Goal: Transaction & Acquisition: Book appointment/travel/reservation

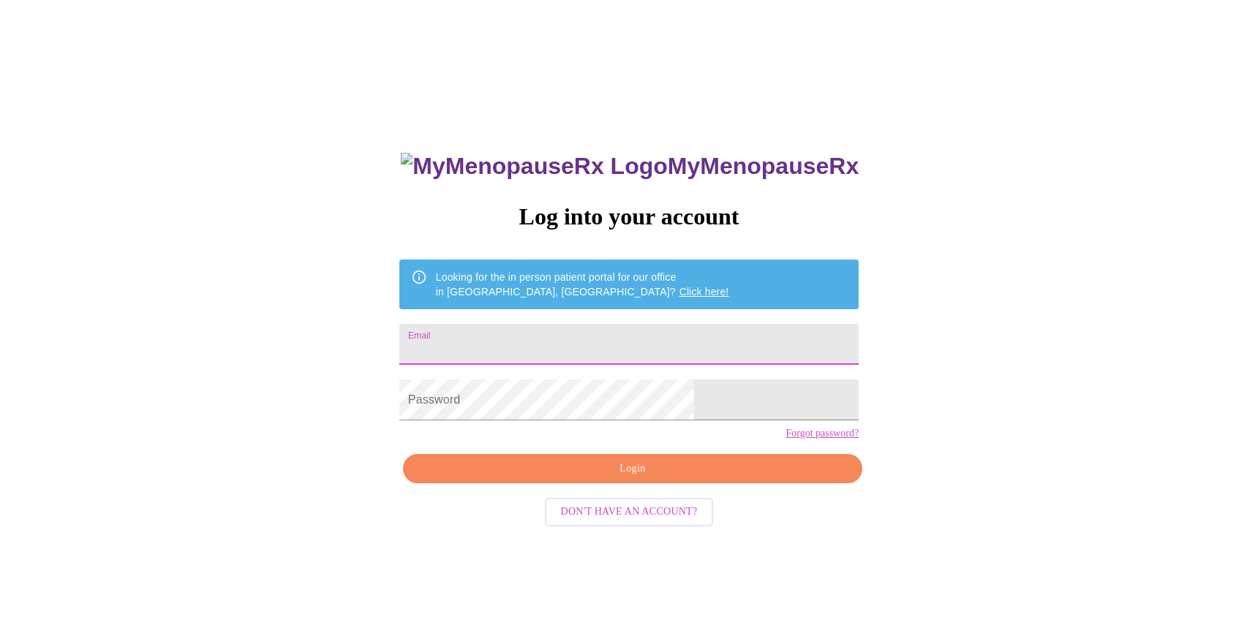
click at [545, 336] on input "Email" at bounding box center [628, 344] width 459 height 41
type input "[EMAIL_ADDRESS][DOMAIN_NAME]"
click at [625, 478] on span "Login" at bounding box center [633, 469] width 426 height 18
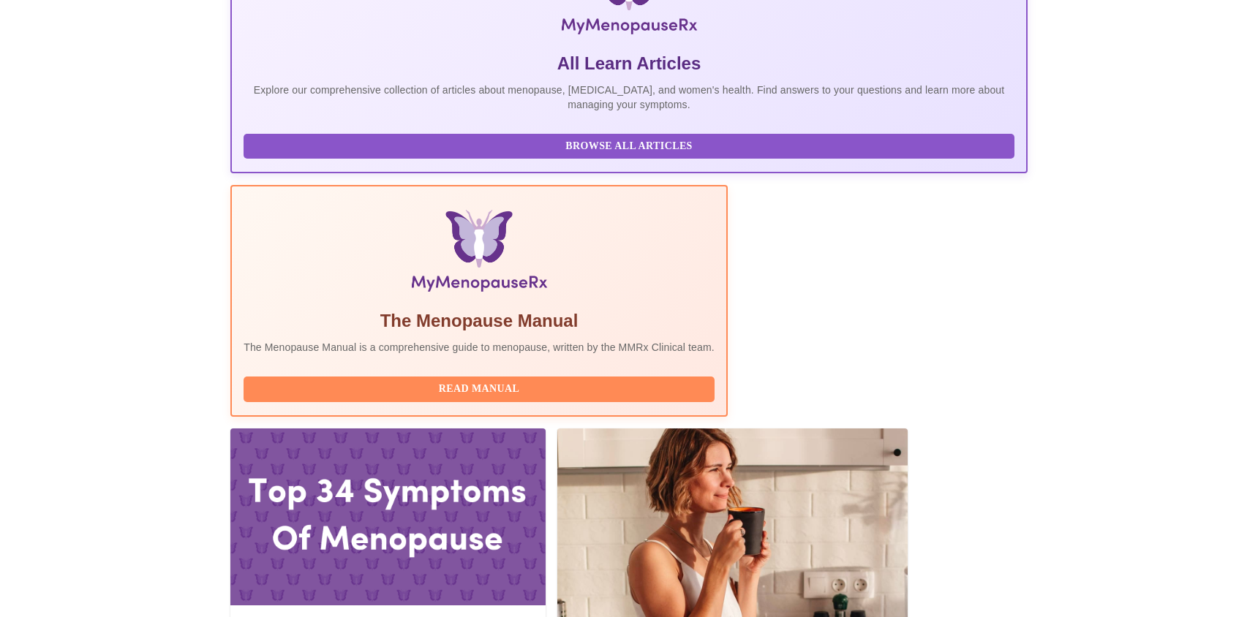
scroll to position [366, 0]
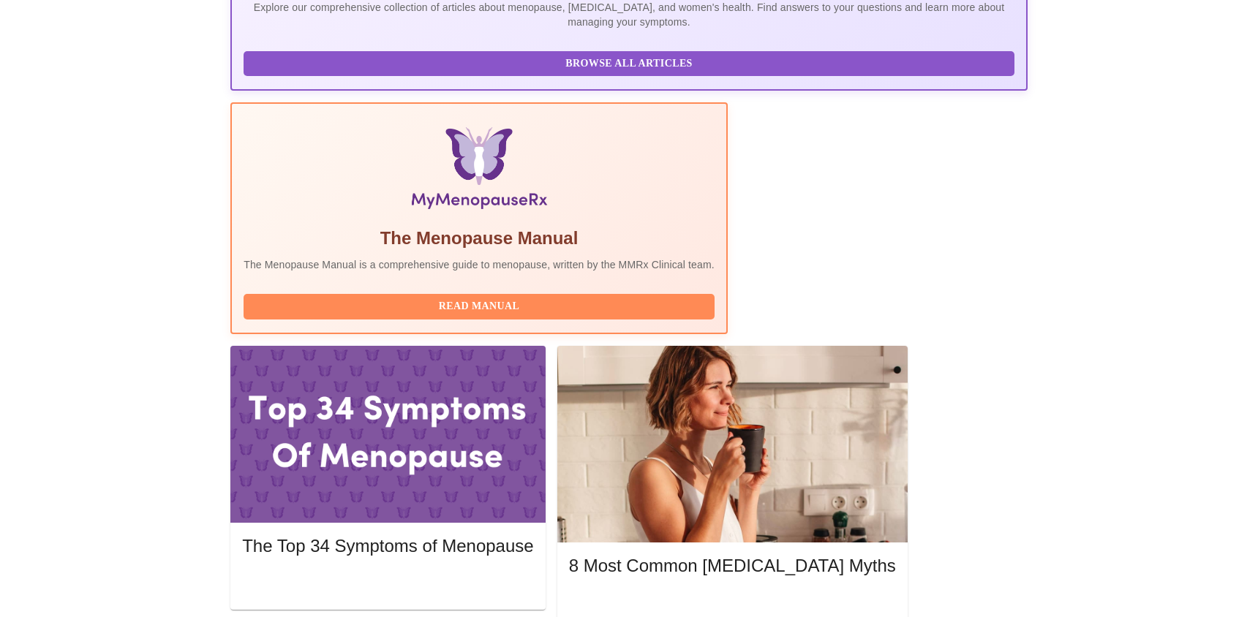
drag, startPoint x: 966, startPoint y: 378, endPoint x: 996, endPoint y: 383, distance: 30.4
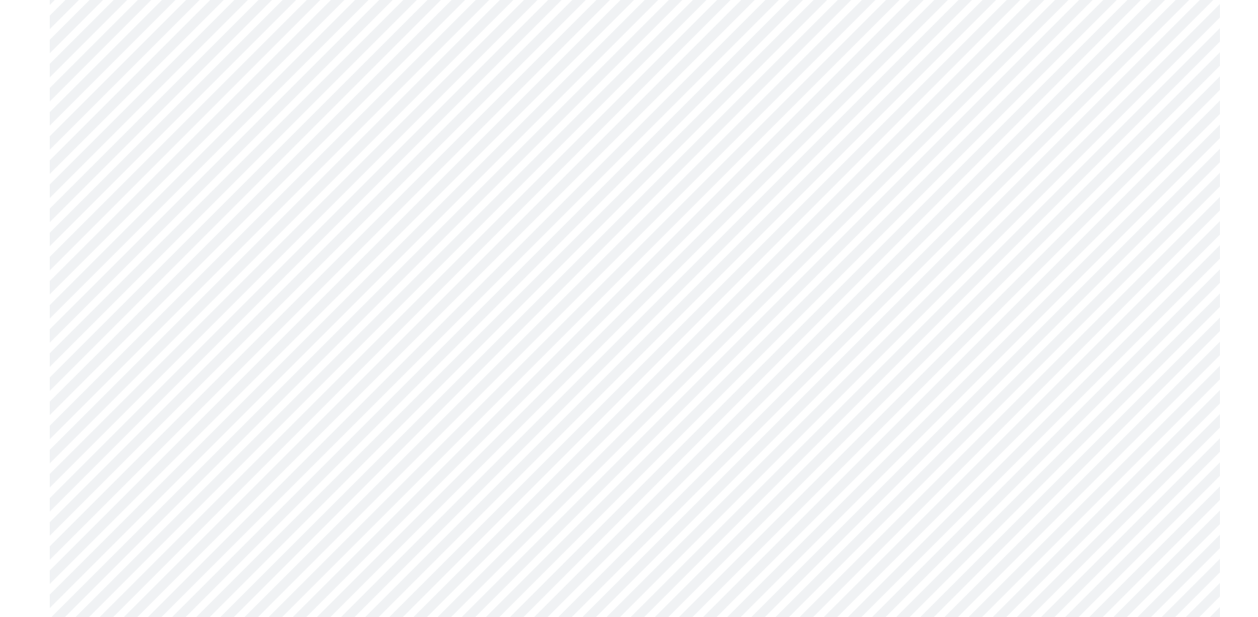
scroll to position [2852, 0]
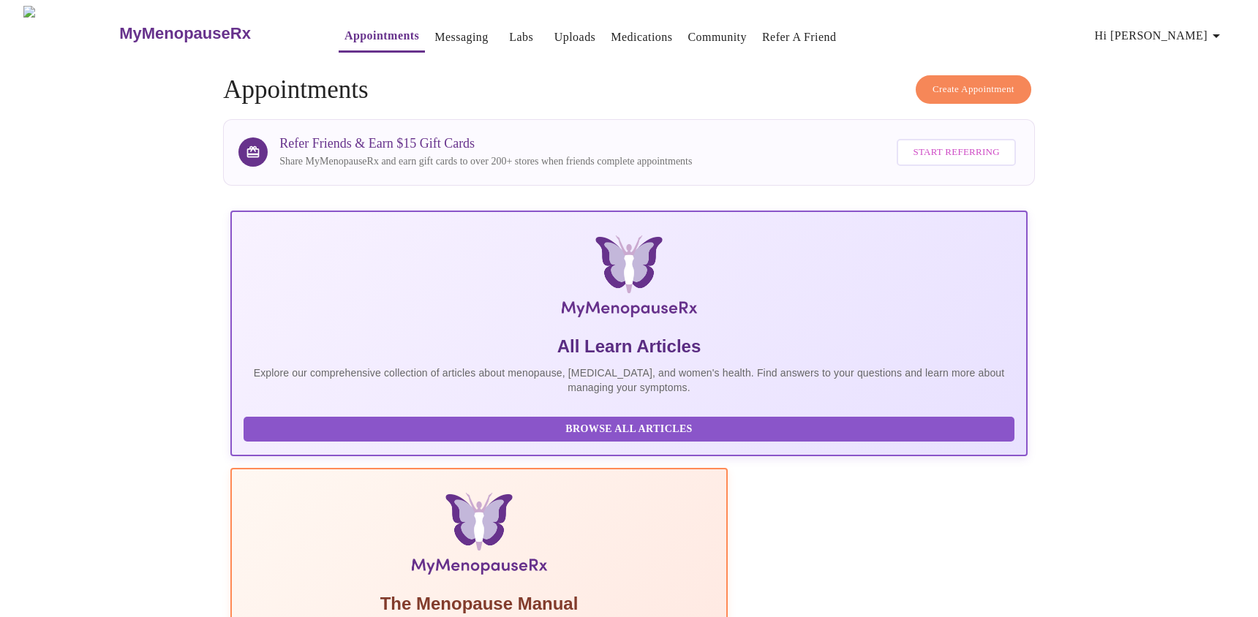
click at [968, 82] on span "Create Appointment" at bounding box center [973, 89] width 82 height 17
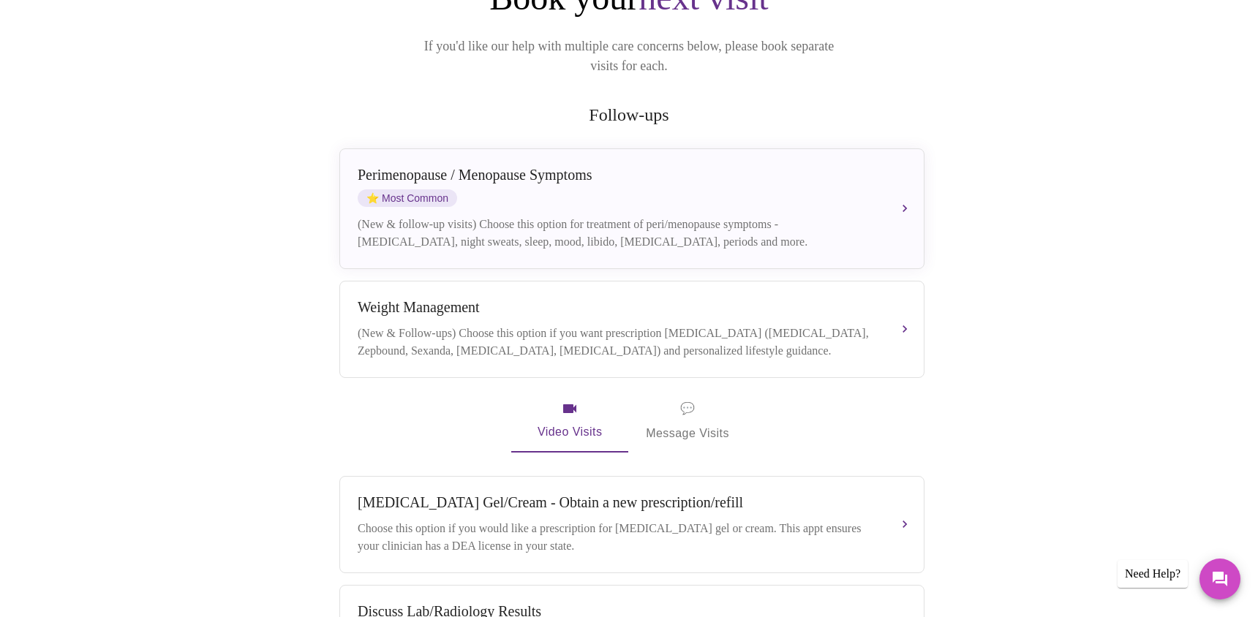
scroll to position [37, 0]
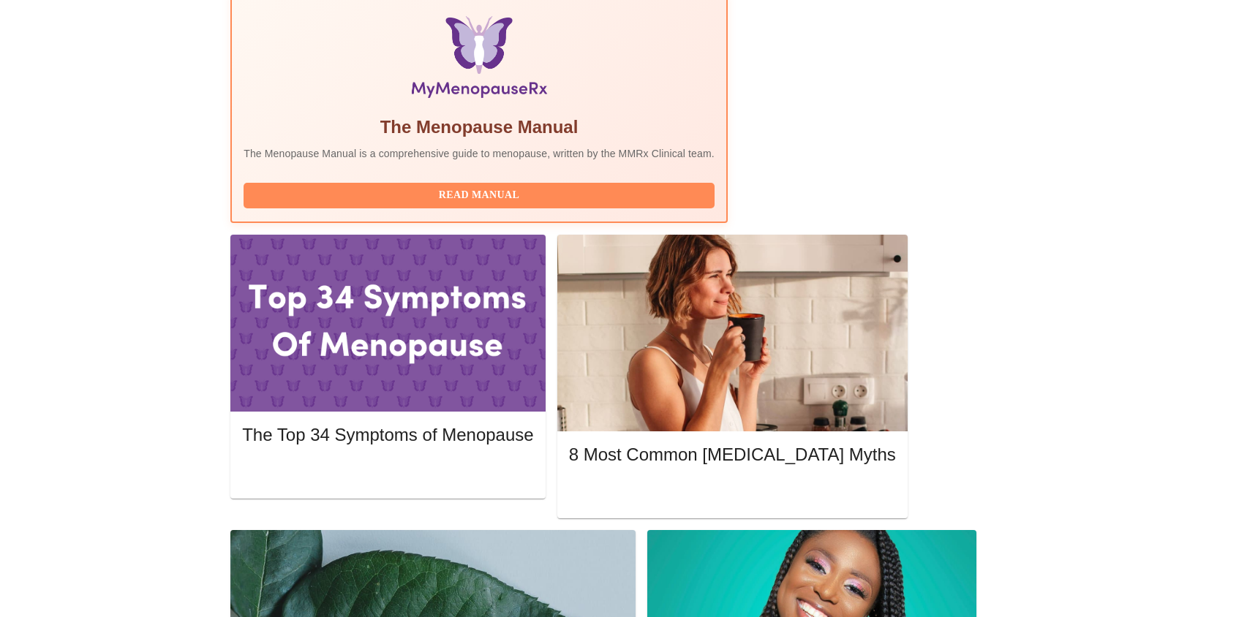
scroll to position [466, 0]
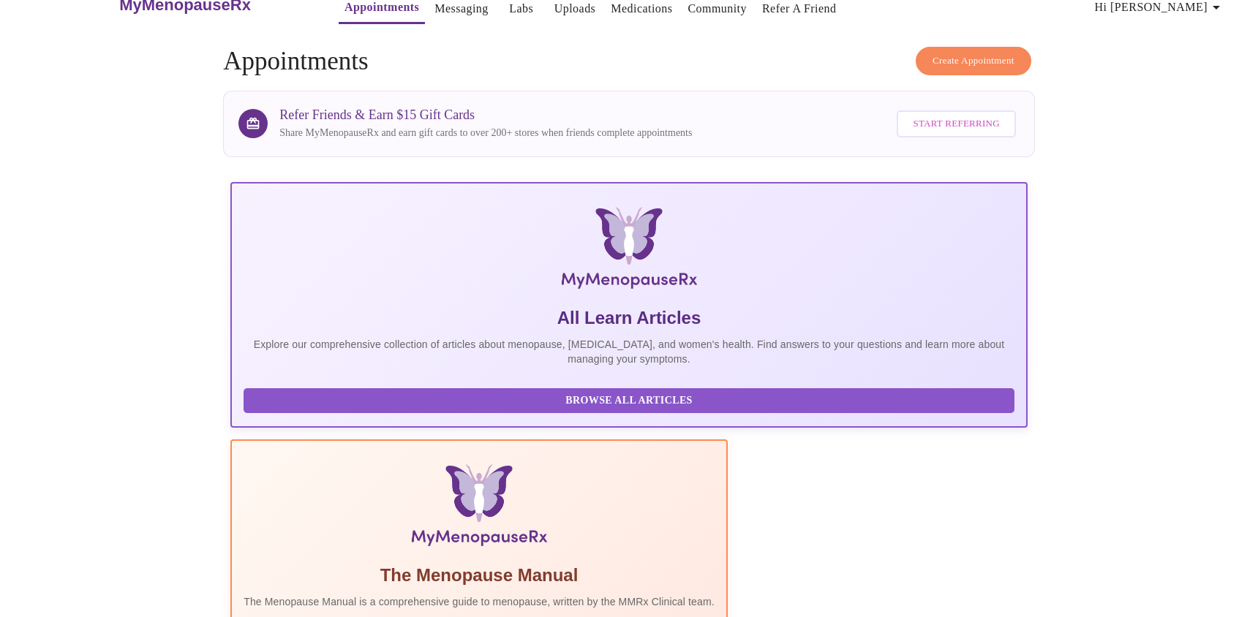
scroll to position [0, 0]
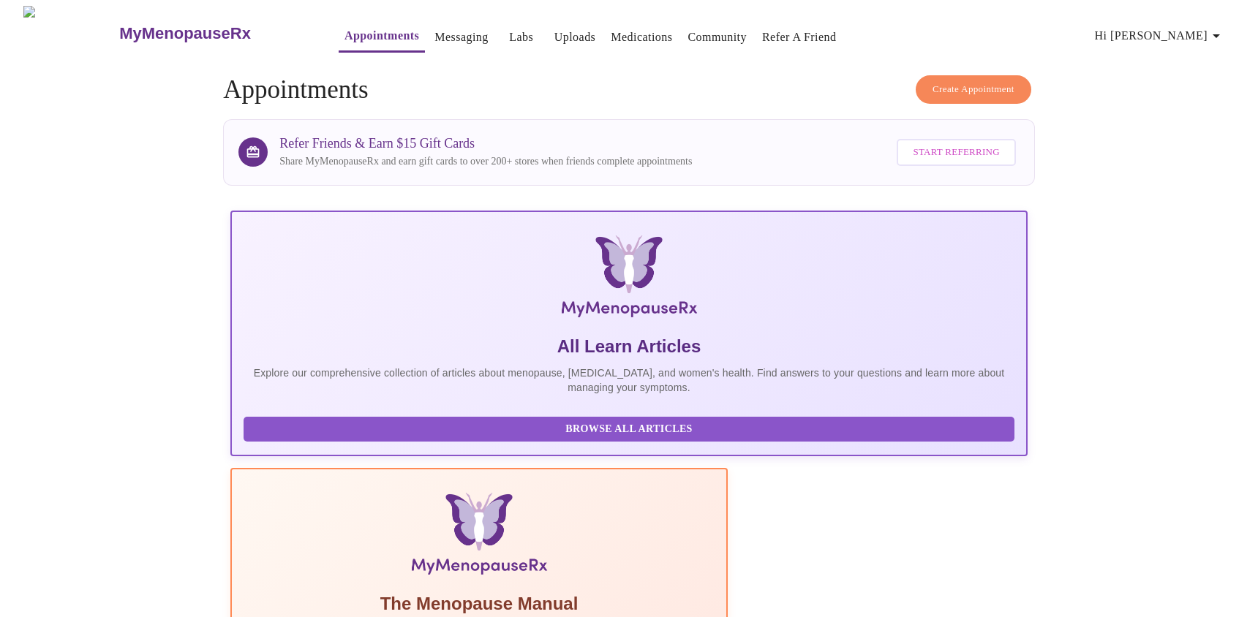
click at [964, 81] on span "Create Appointment" at bounding box center [973, 89] width 82 height 17
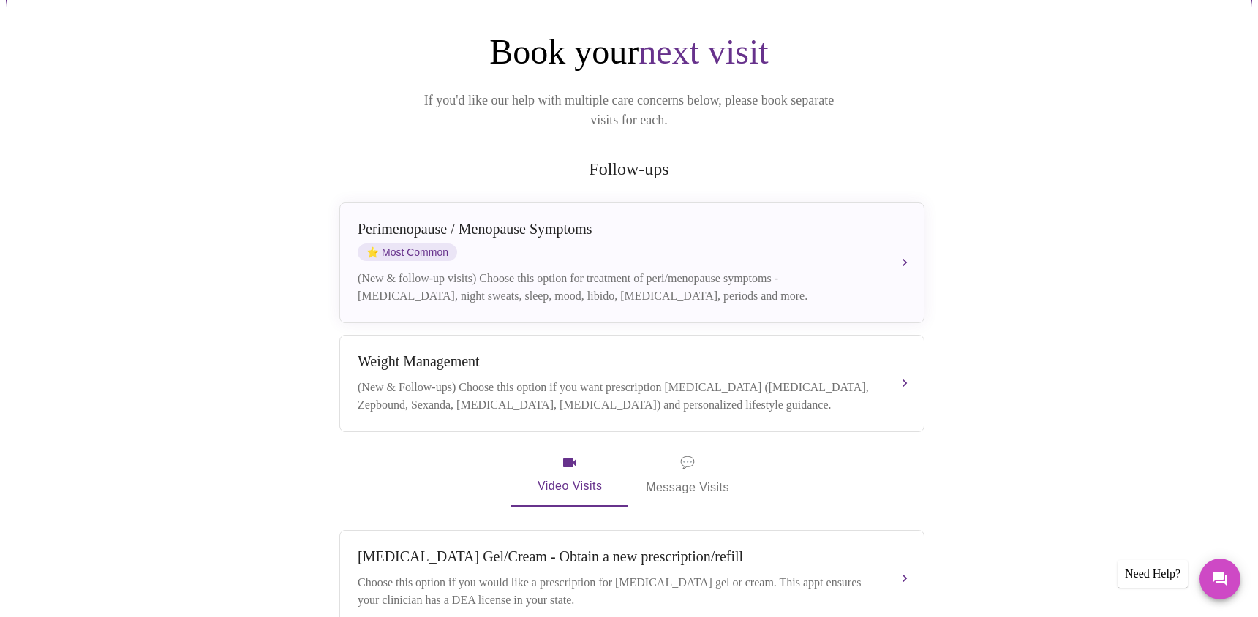
scroll to position [146, 0]
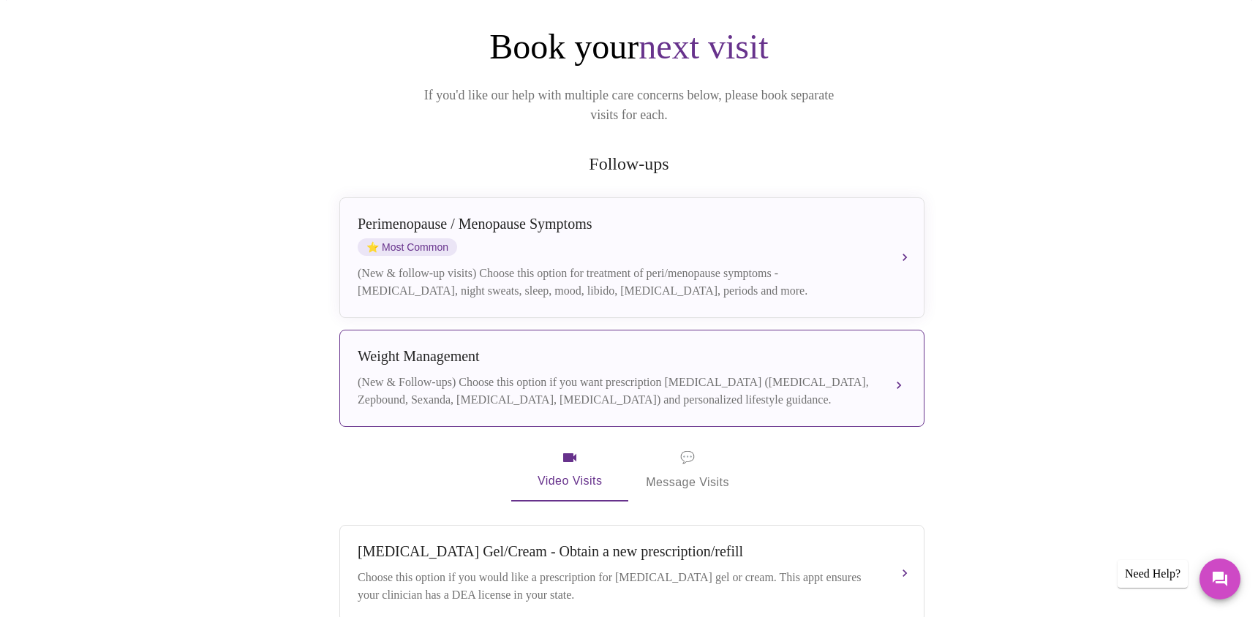
click at [867, 374] on div "(New & Follow-ups) Choose this option if you want prescription [MEDICAL_DATA] (…" at bounding box center [617, 391] width 519 height 35
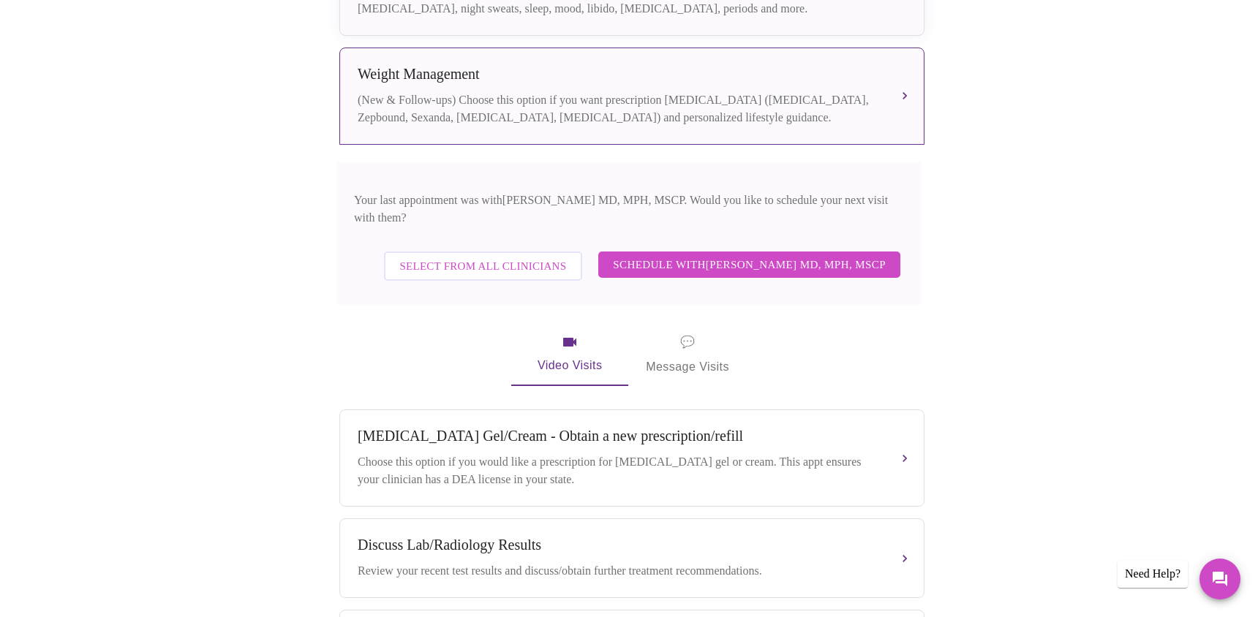
scroll to position [439, 0]
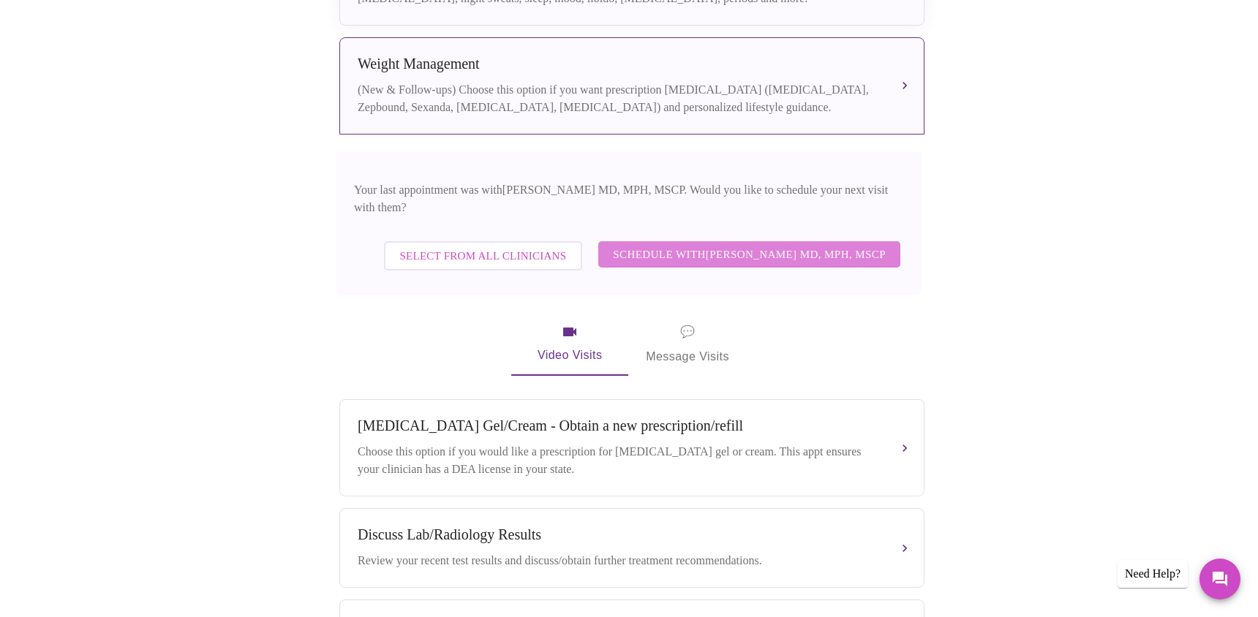
click at [764, 245] on span "Schedule with [PERSON_NAME] MD, MPH, MSCP" at bounding box center [749, 254] width 273 height 19
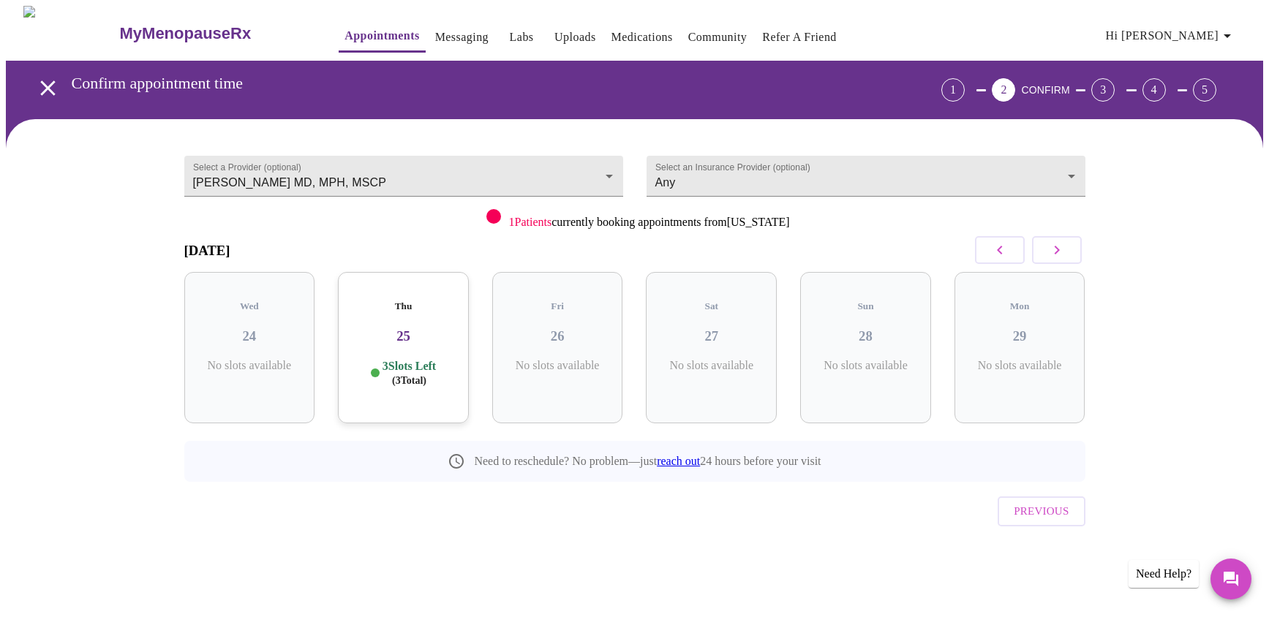
click at [1053, 246] on icon "button" at bounding box center [1057, 250] width 18 height 18
click at [1051, 248] on icon "button" at bounding box center [1057, 250] width 18 height 18
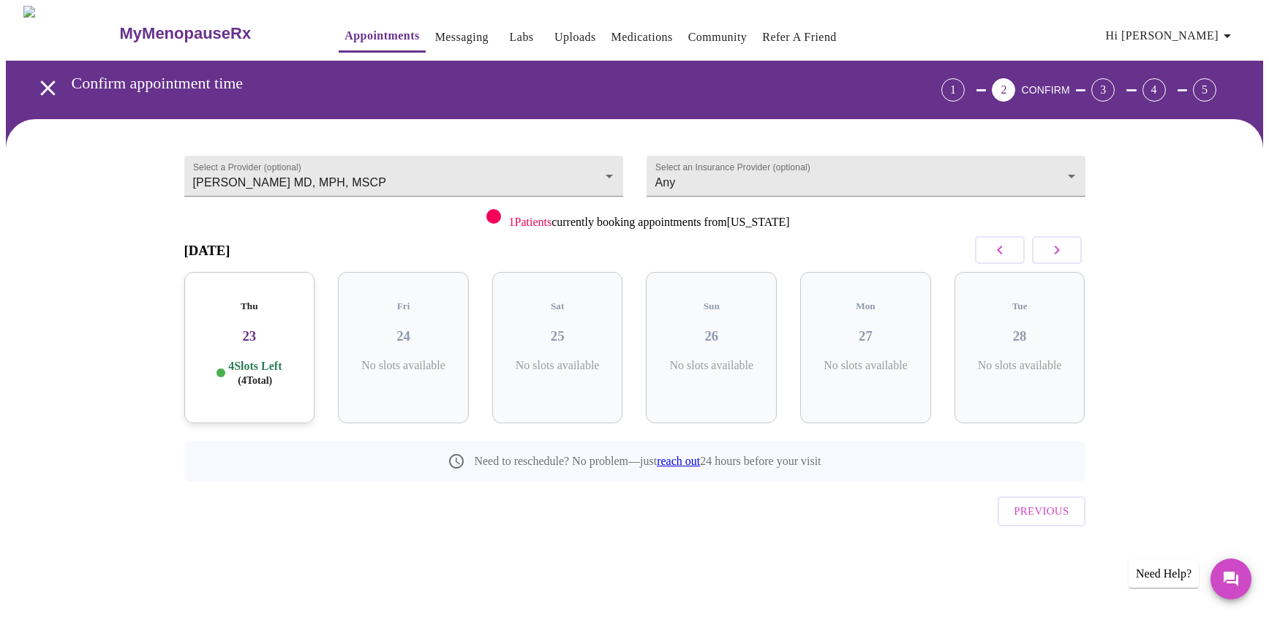
click at [1051, 248] on icon "button" at bounding box center [1057, 250] width 18 height 18
click at [990, 252] on button "button" at bounding box center [1000, 250] width 50 height 28
click at [246, 301] on h5 "Thu" at bounding box center [250, 307] width 108 height 12
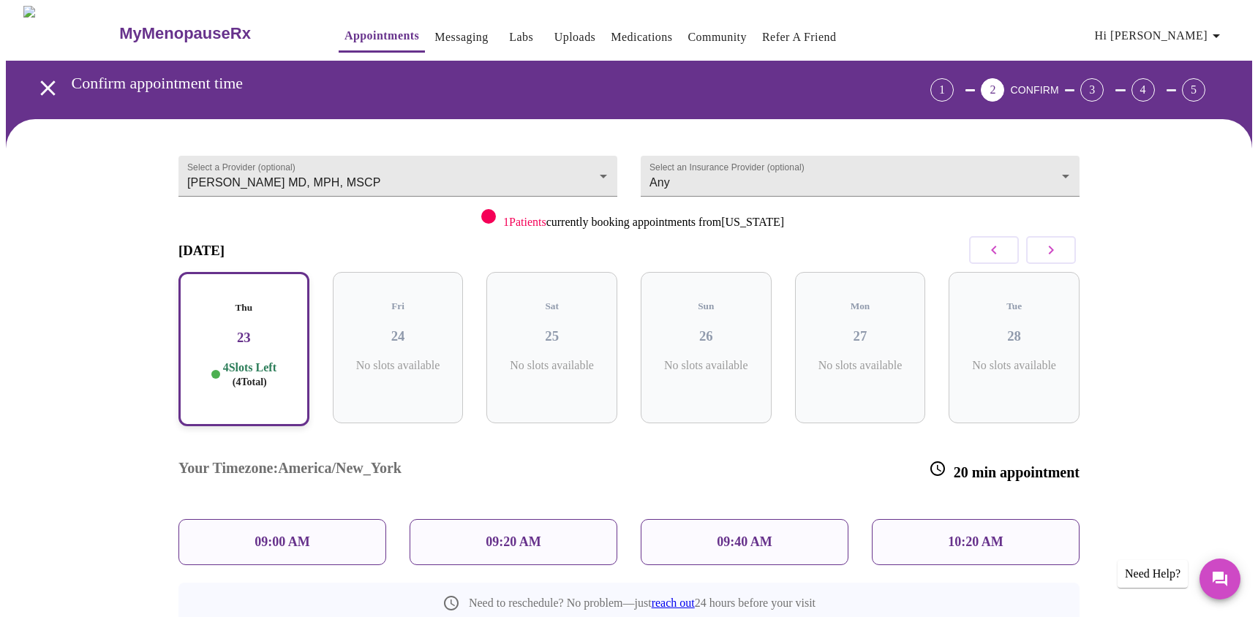
click at [976, 535] on p "10:20 AM" at bounding box center [976, 542] width 56 height 15
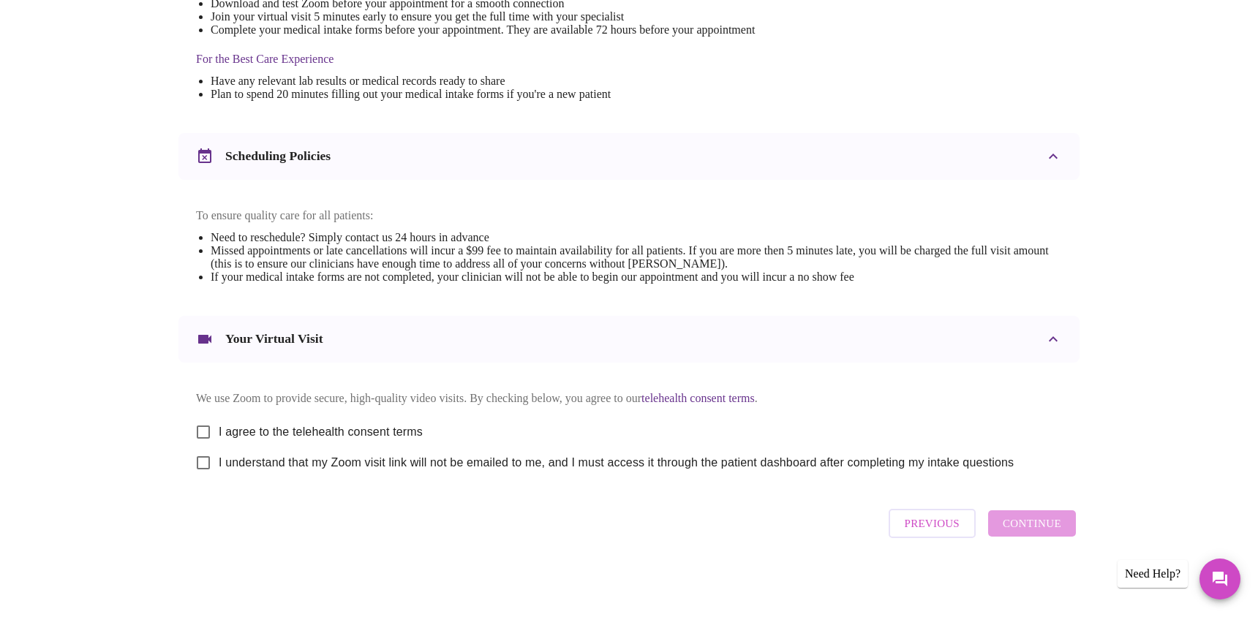
scroll to position [443, 0]
click at [203, 424] on input "I agree to the telehealth consent terms" at bounding box center [203, 432] width 31 height 31
checkbox input "true"
click at [204, 461] on input "I understand that my Zoom visit link will not be emailed to me, and I must acce…" at bounding box center [203, 463] width 31 height 31
checkbox input "true"
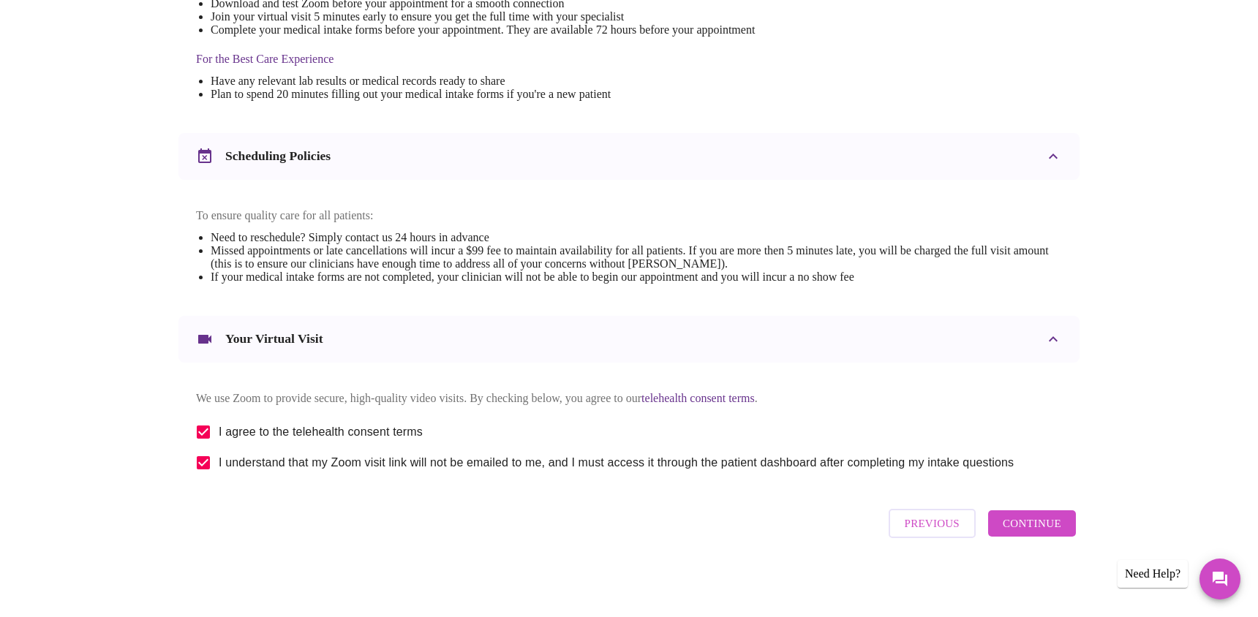
click at [1028, 528] on span "Continue" at bounding box center [1032, 523] width 59 height 19
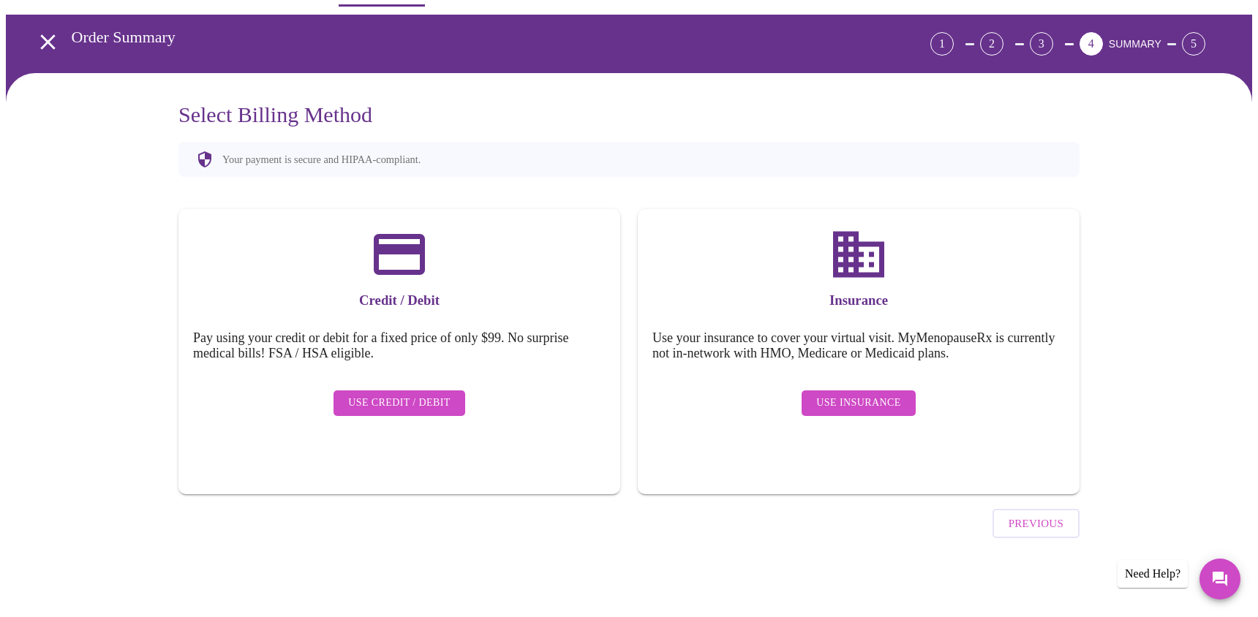
scroll to position [5, 0]
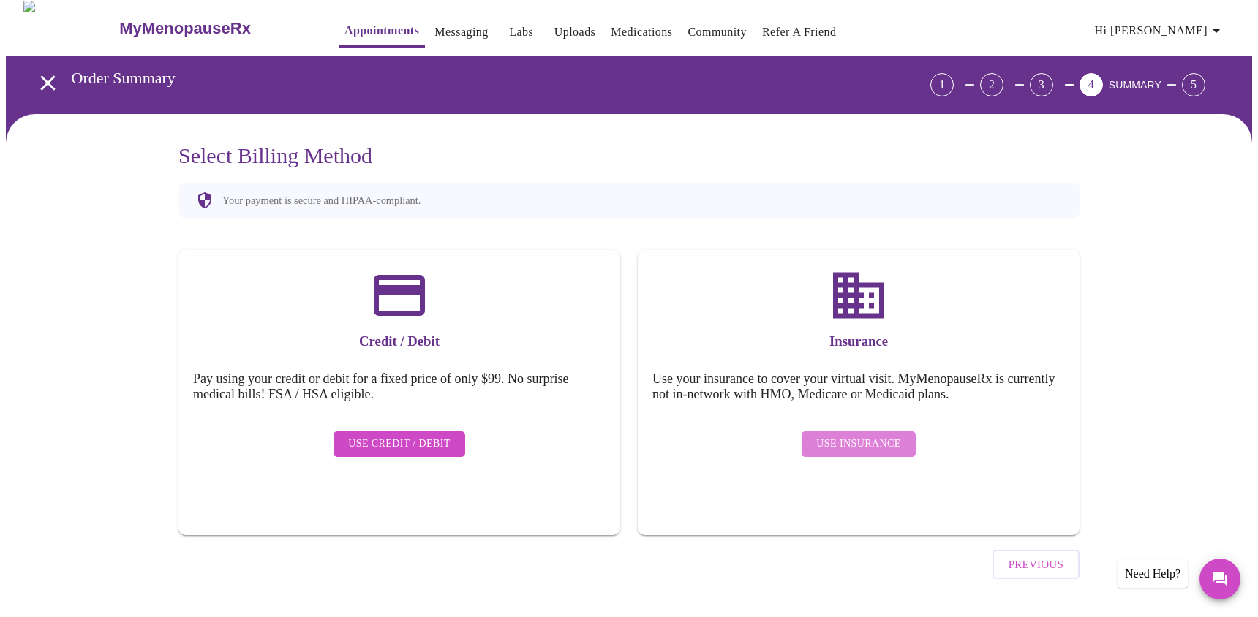
click at [878, 435] on span "Use Insurance" at bounding box center [858, 444] width 84 height 18
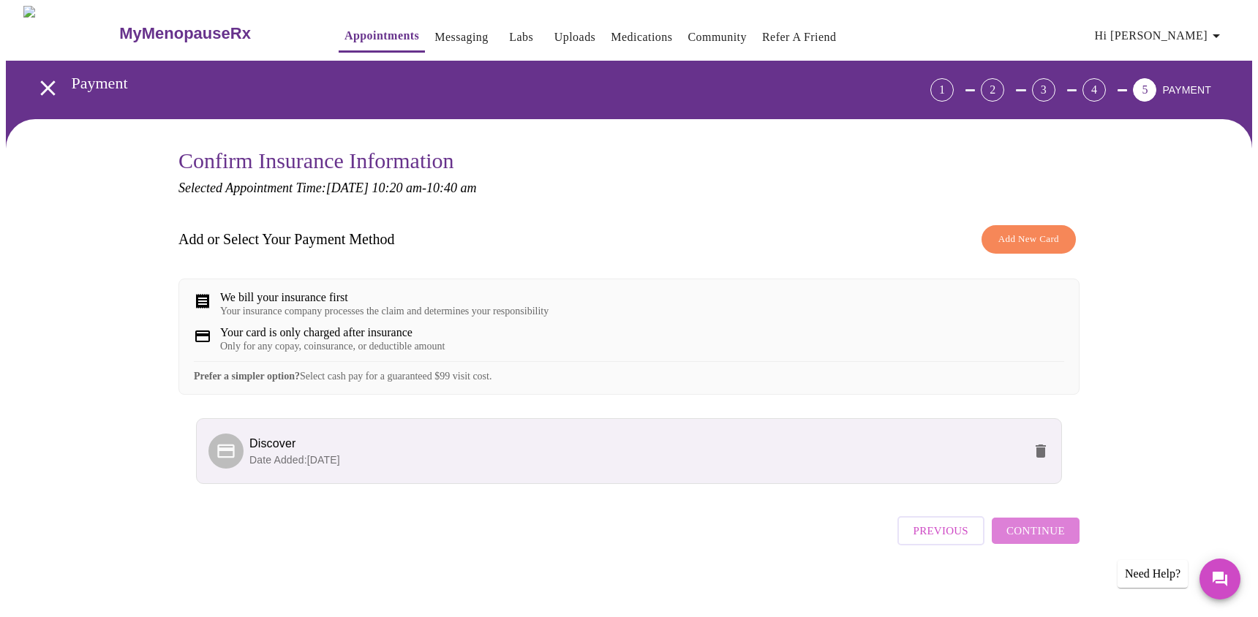
click at [1050, 540] on span "Continue" at bounding box center [1035, 530] width 59 height 19
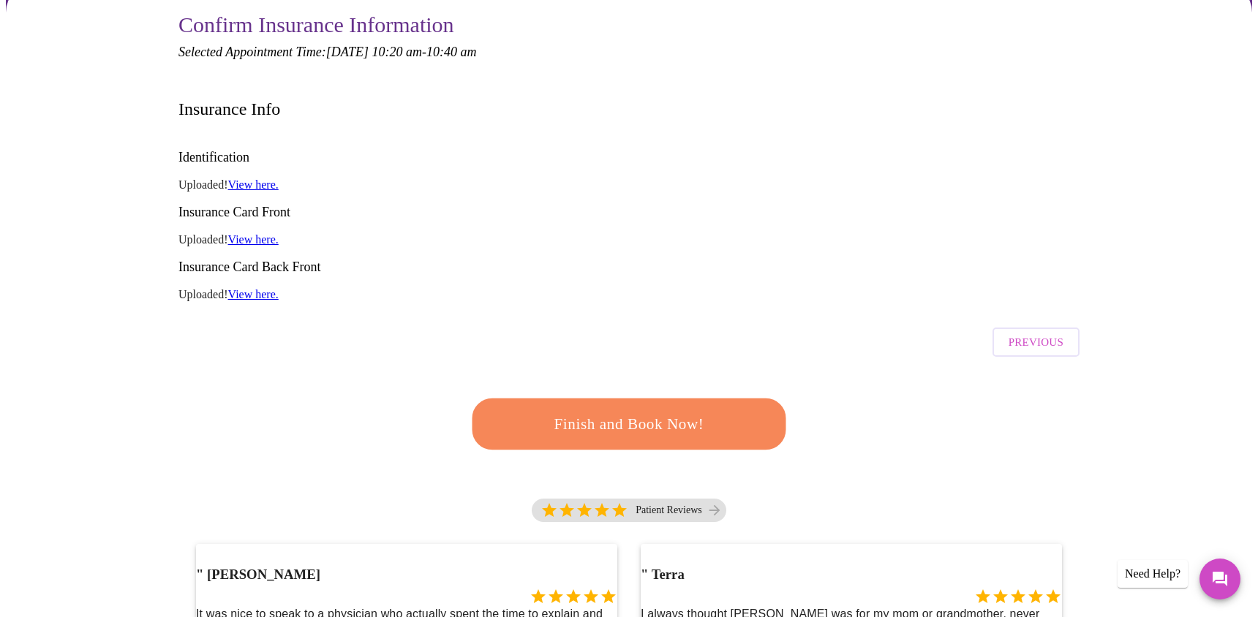
scroll to position [219, 0]
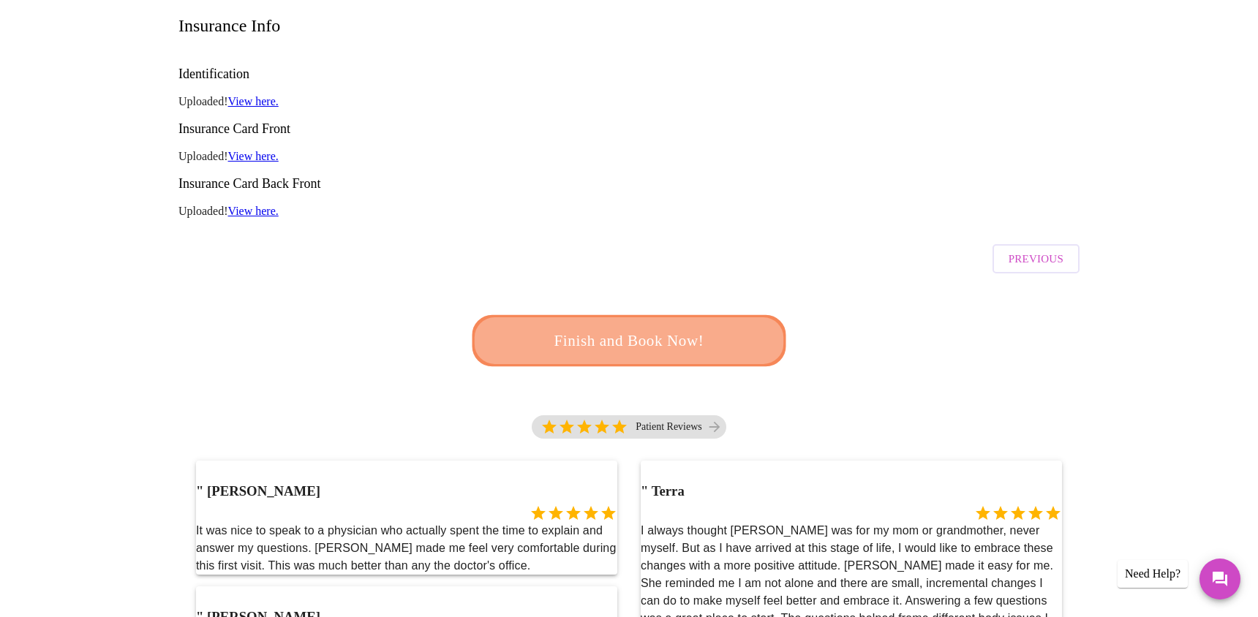
click at [640, 328] on span "Finish and Book Now!" at bounding box center [629, 341] width 271 height 27
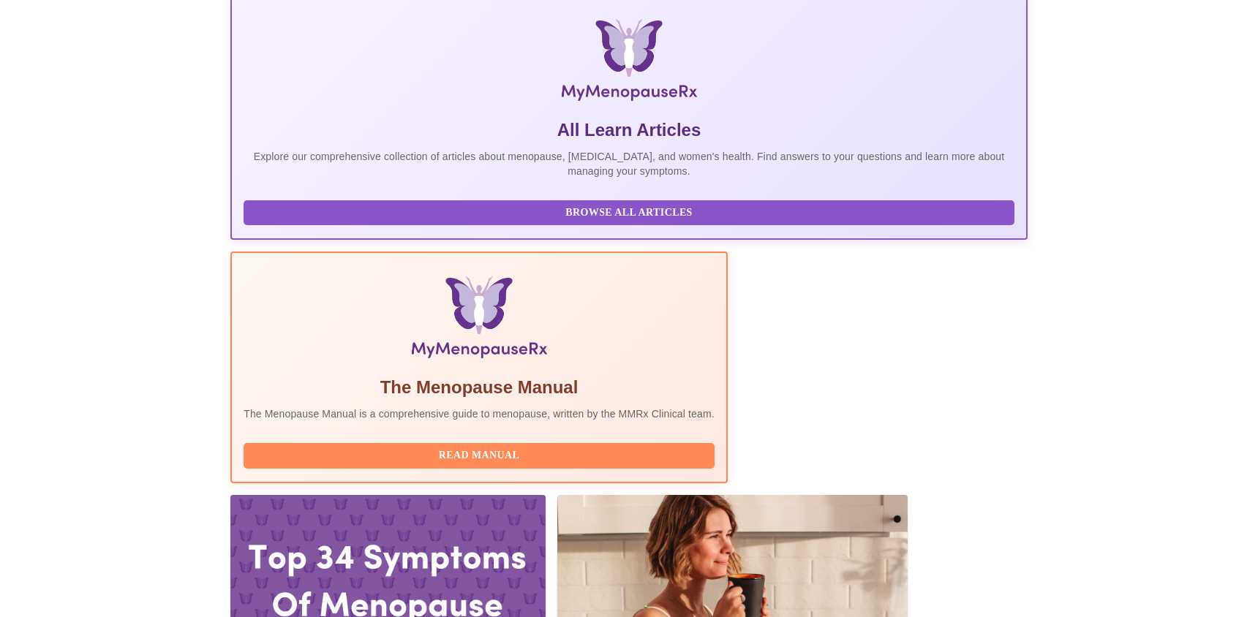
scroll to position [219, 0]
